Goal: Task Accomplishment & Management: Manage account settings

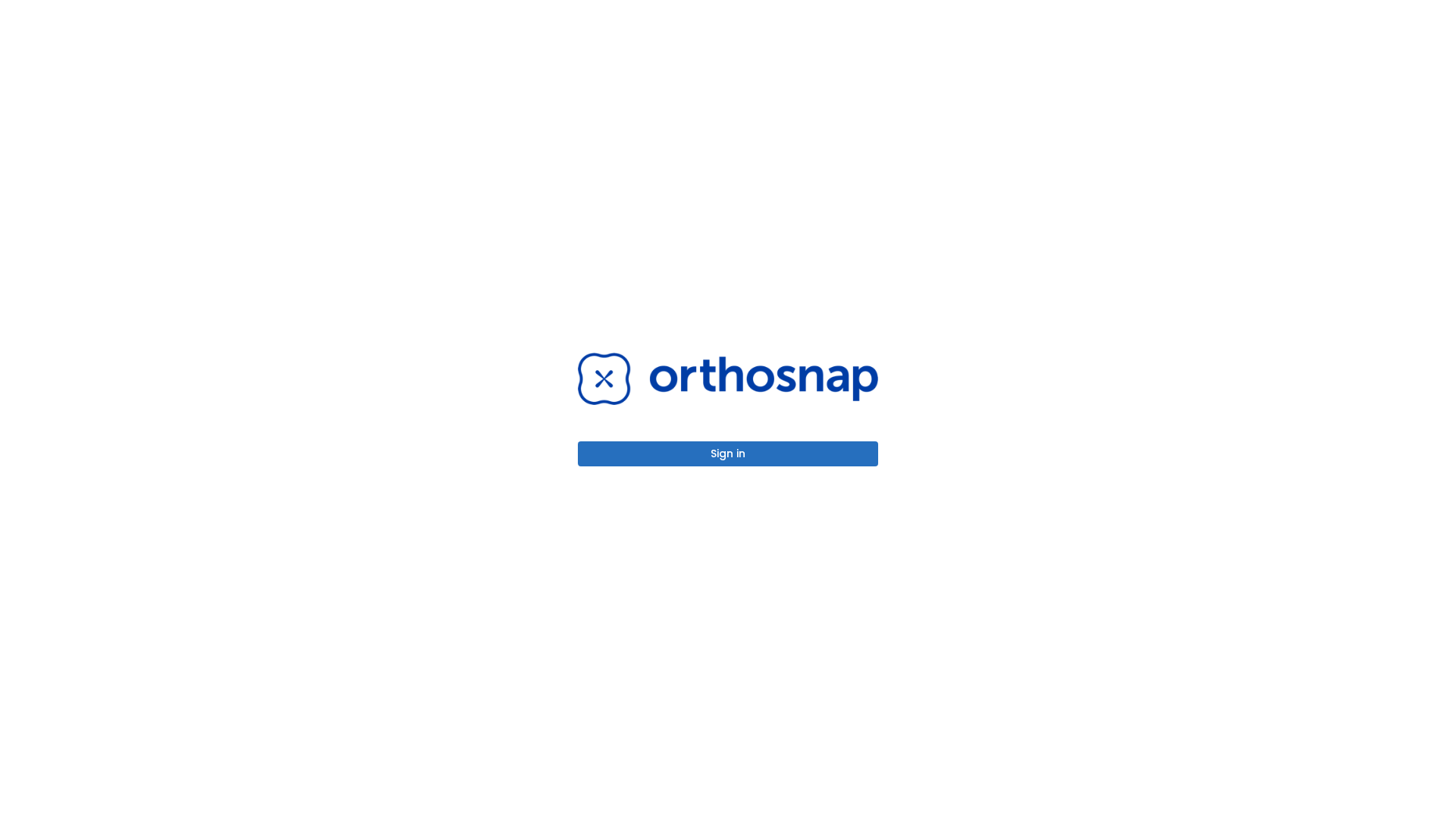
click at [728, 453] on button "Sign in" at bounding box center [728, 453] width 300 height 25
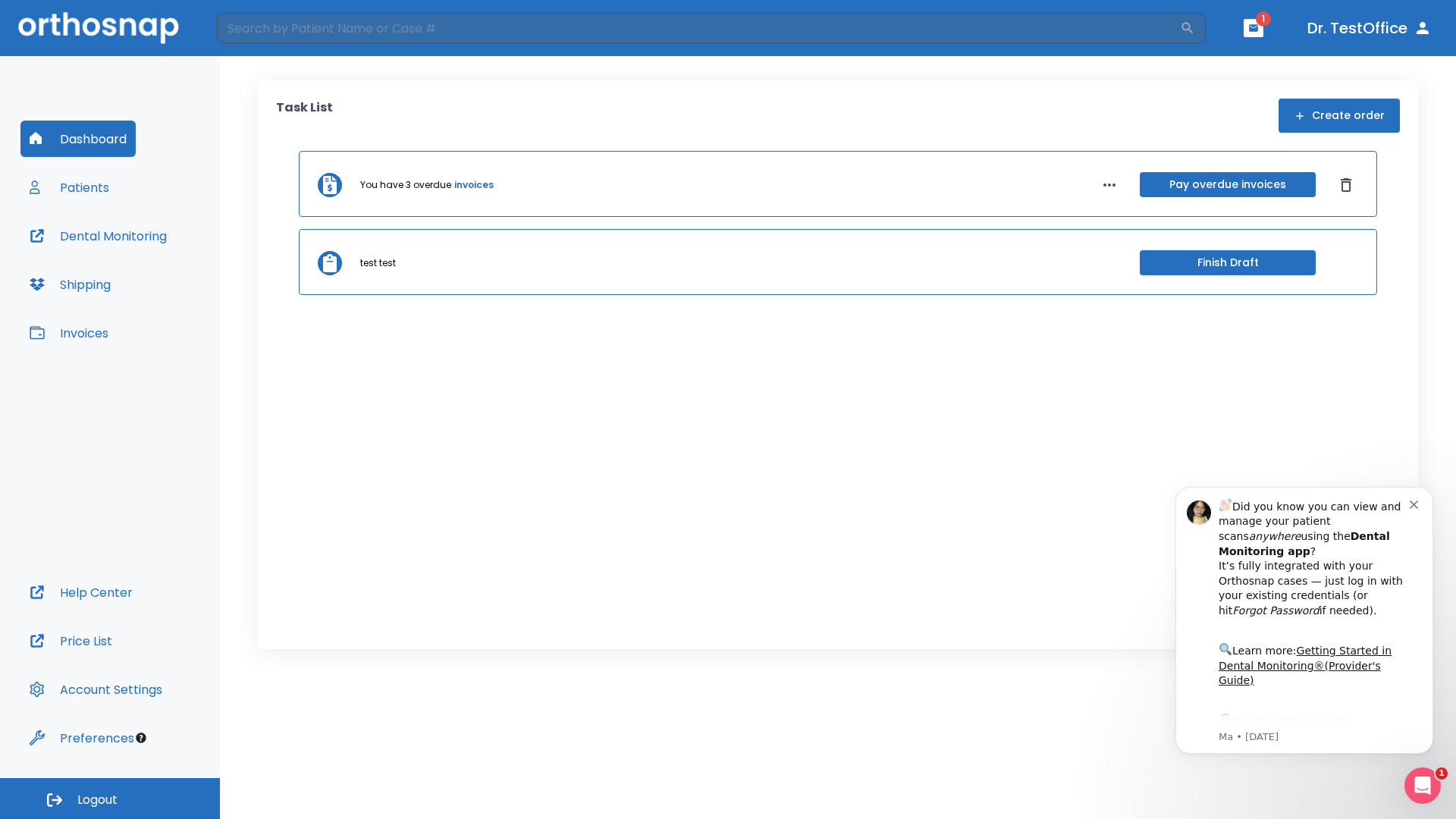
click at [110, 798] on span "Logout" at bounding box center [98, 800] width 40 height 17
